Goal: Book appointment/travel/reservation

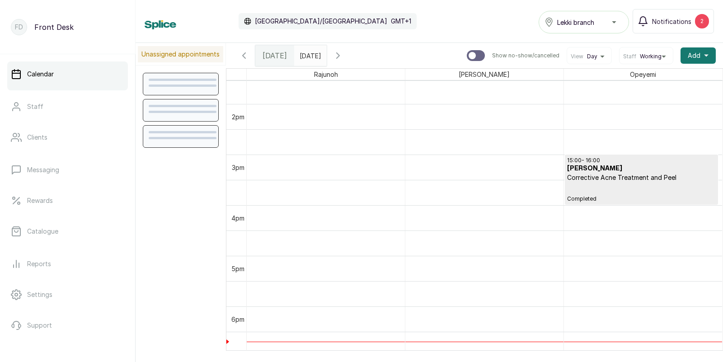
type input "dd/MM/yyyy"
click at [305, 54] on input "dd/MM/yyyy" at bounding box center [302, 53] width 14 height 15
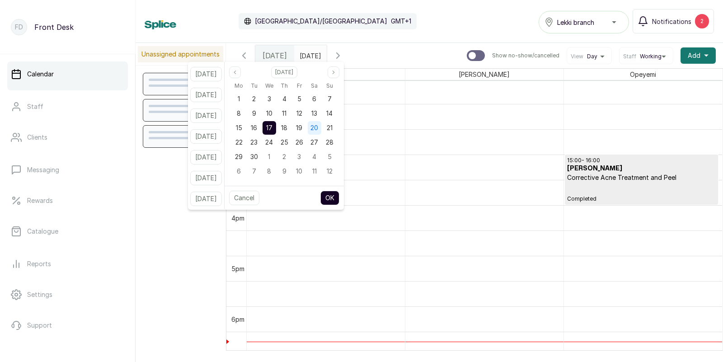
click at [321, 131] on div "20" at bounding box center [315, 128] width 14 height 14
click at [336, 199] on button "OK" at bounding box center [329, 198] width 19 height 14
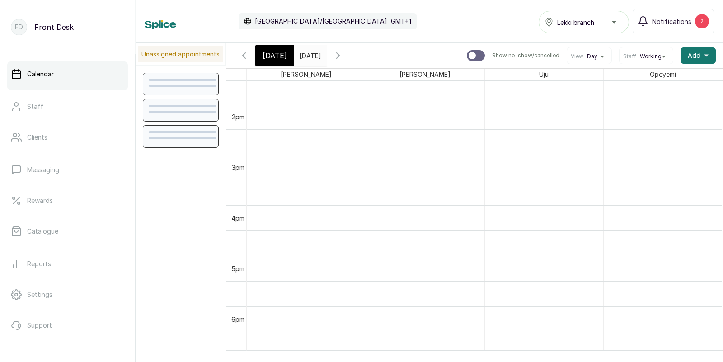
type input "[DATE]"
